Goal: Transaction & Acquisition: Purchase product/service

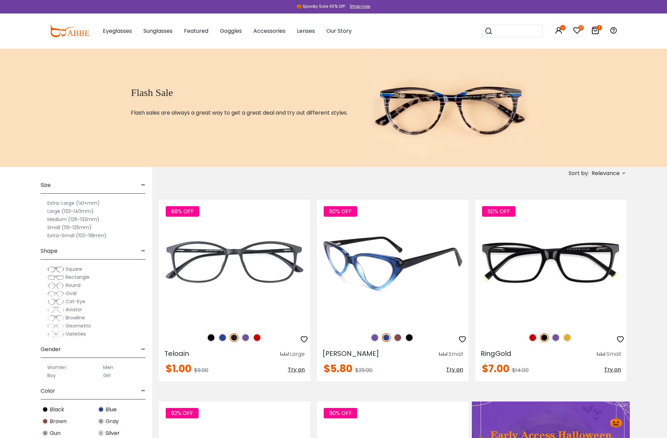
click at [410, 337] on img at bounding box center [409, 337] width 9 height 9
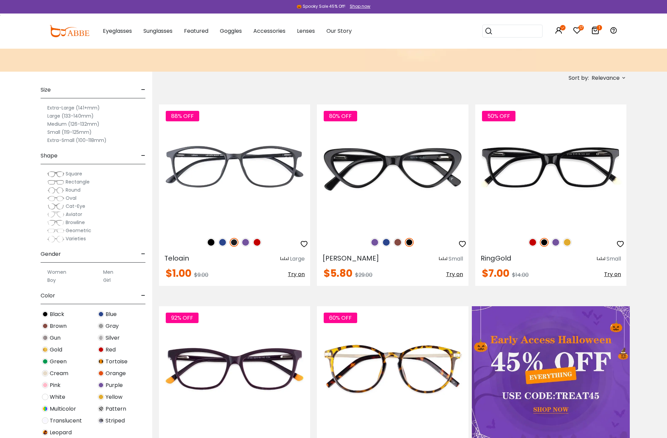
scroll to position [92, 0]
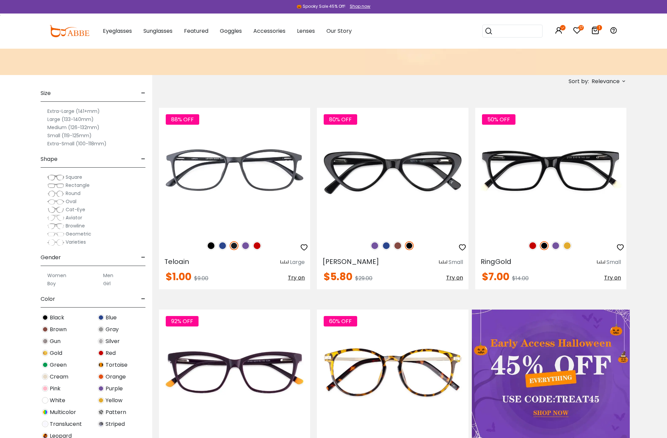
click at [621, 77] on div "Sort by: Relevance Relevance New Arrivals Best Sellers Prices High To Low Price…" at bounding box center [584, 81] width 85 height 13
click at [574, 123] on label "Prices Low To High" at bounding box center [598, 125] width 49 height 8
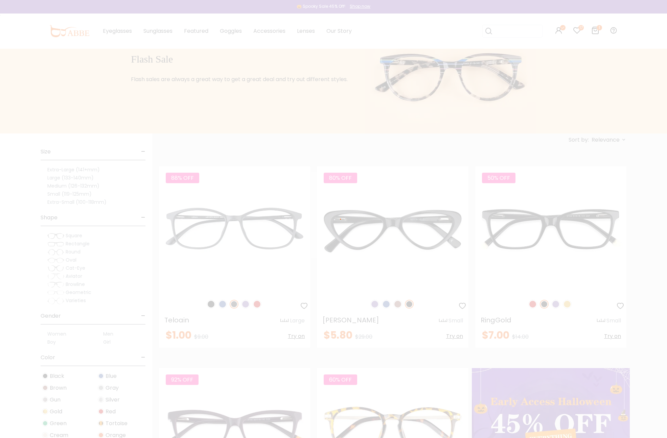
scroll to position [13, 0]
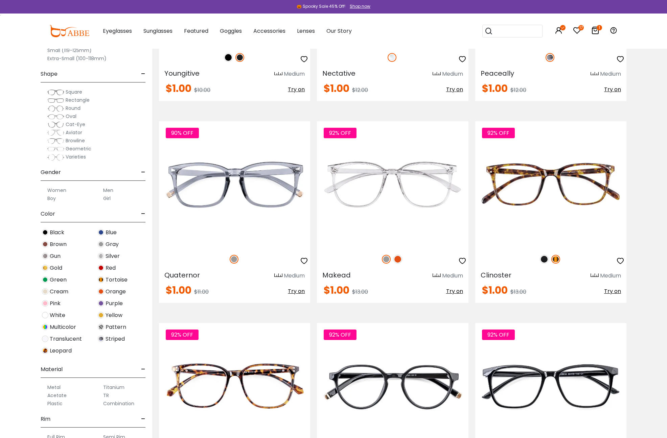
scroll to position [1898, 0]
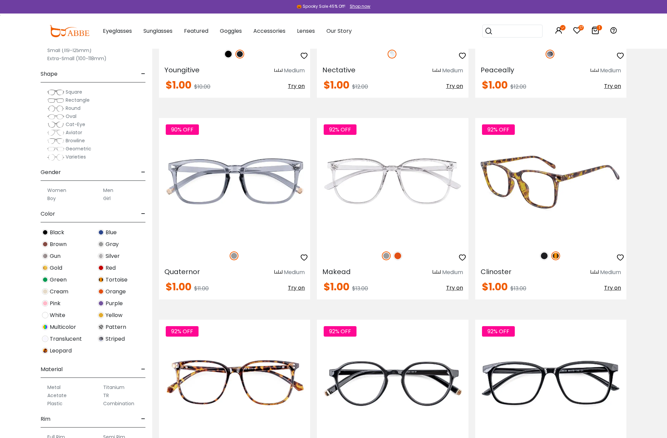
click at [544, 254] on img at bounding box center [544, 256] width 9 height 9
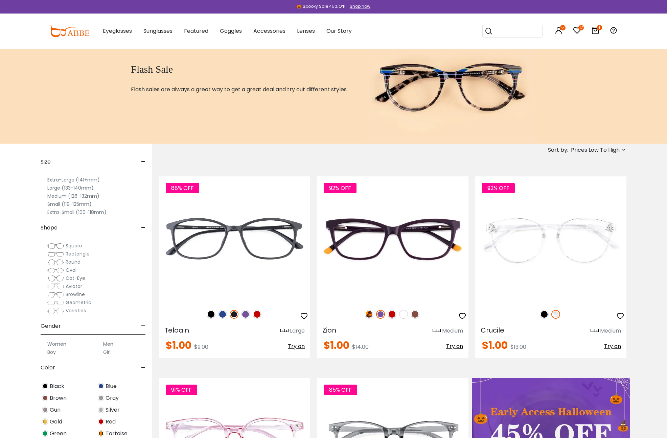
scroll to position [0, 0]
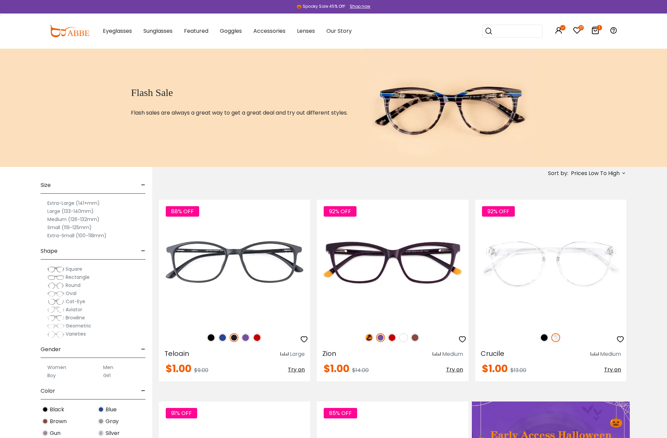
click at [594, 31] on icon at bounding box center [595, 30] width 8 height 8
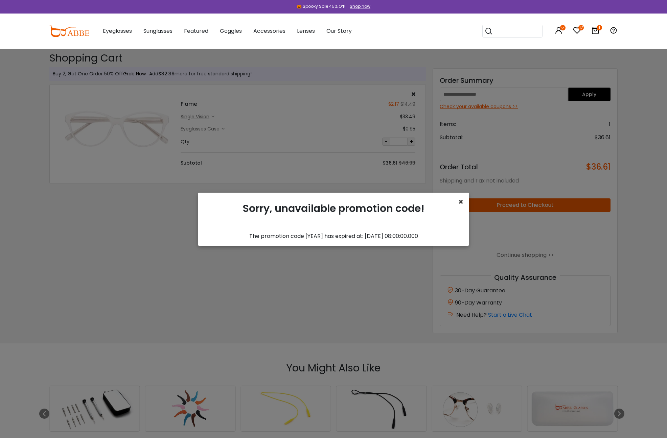
click at [462, 203] on span "×" at bounding box center [460, 202] width 5 height 11
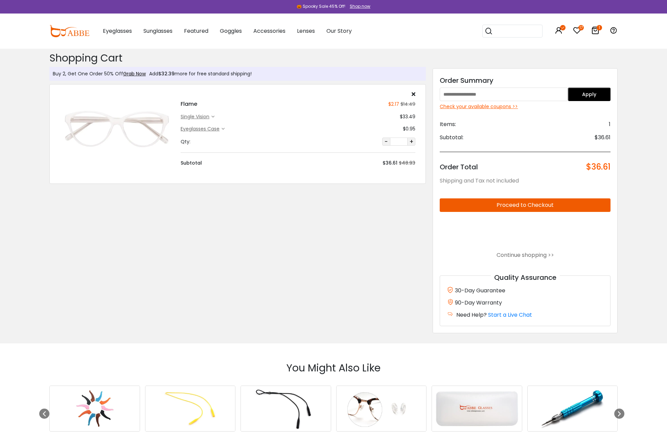
click at [483, 108] on div "Check your available coupons >>" at bounding box center [525, 106] width 171 height 7
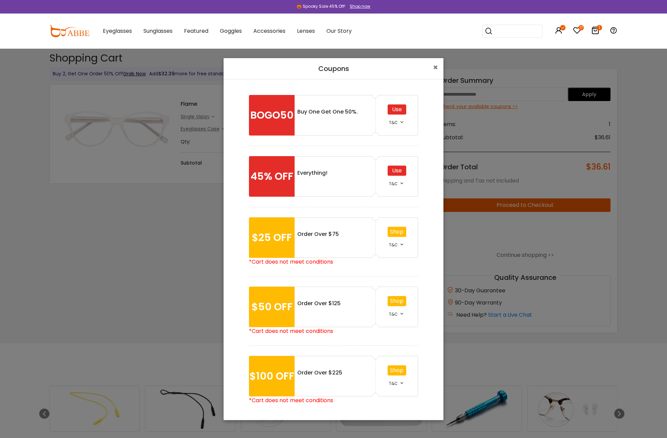
click at [399, 170] on div "Use" at bounding box center [397, 171] width 19 height 10
